Goal: Contribute content

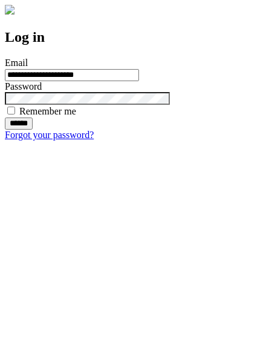
type input "**********"
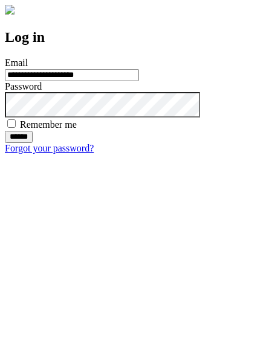
click at [33, 143] on input "******" at bounding box center [19, 137] width 28 height 12
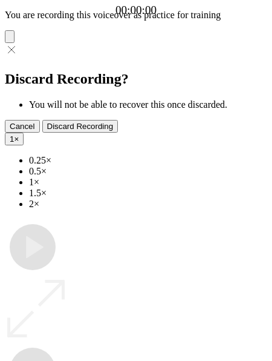
type input "**********"
